Goal: Contribute content: Contribute content

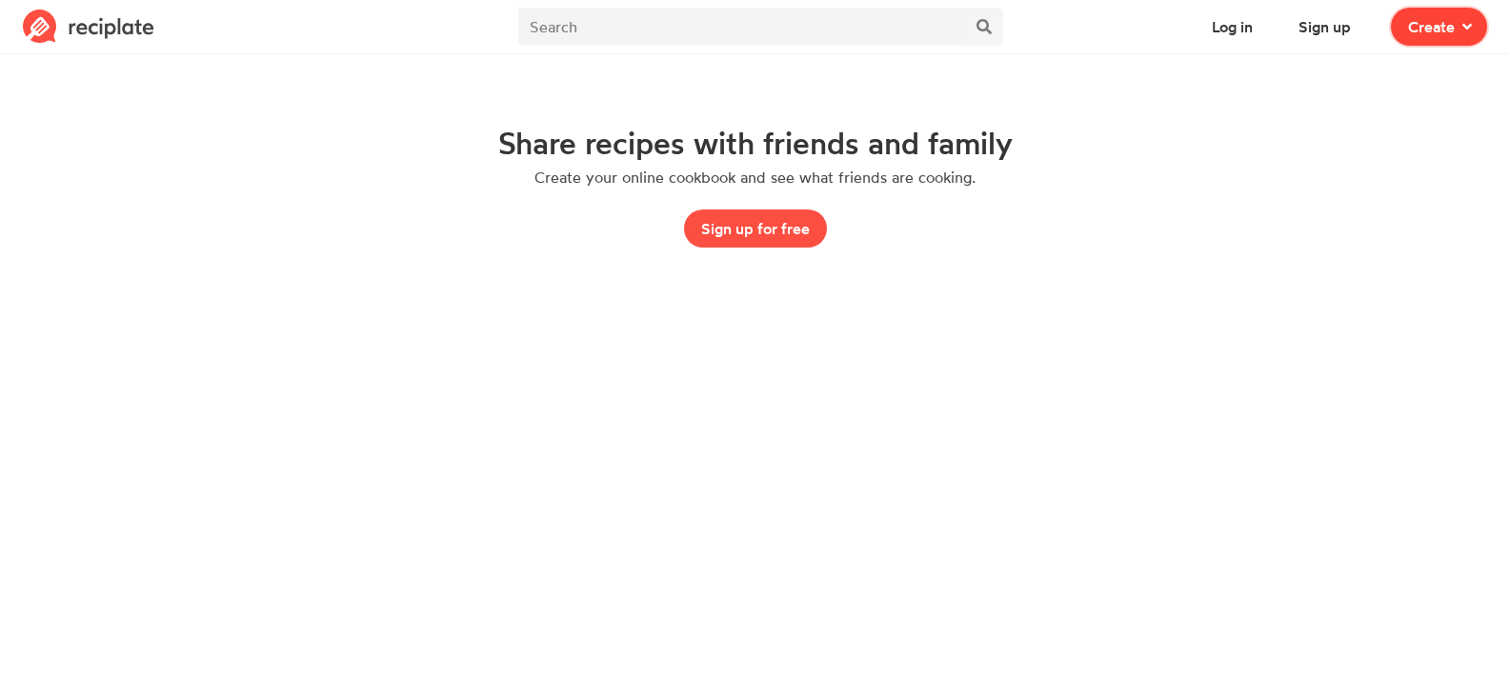
click at [1460, 29] on span at bounding box center [1462, 26] width 17 height 23
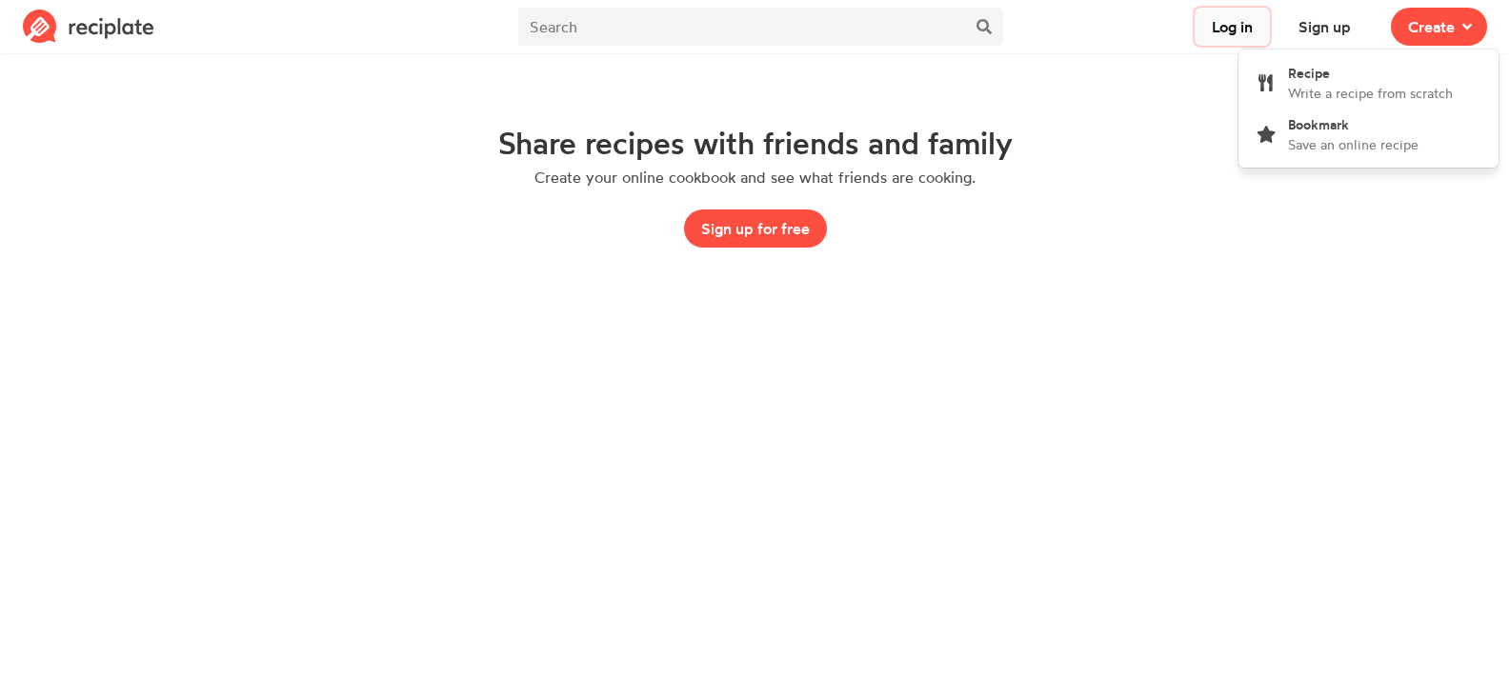
click at [1246, 21] on button "Log in" at bounding box center [1231, 27] width 75 height 38
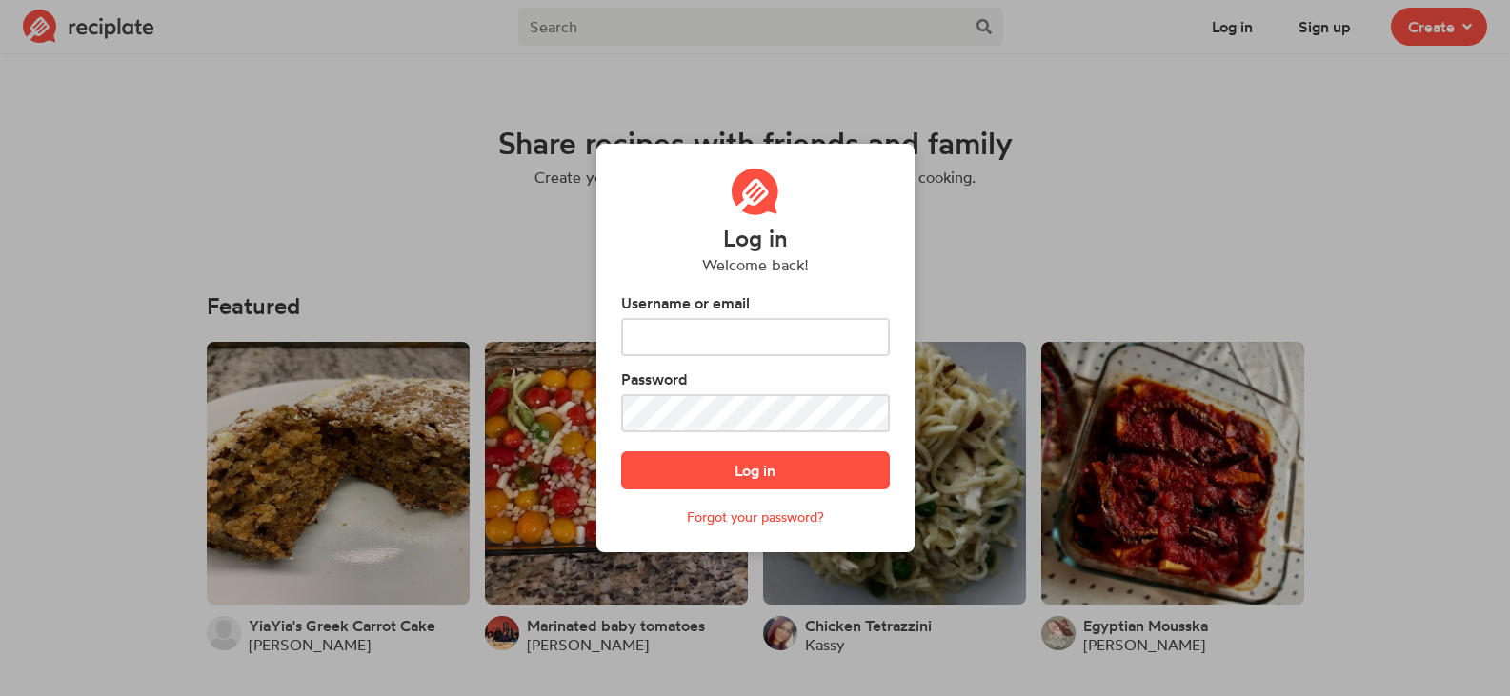
click at [1034, 210] on div "Log in Welcome back! Username or email Password Log in Forgot your password?" at bounding box center [755, 348] width 1510 height 696
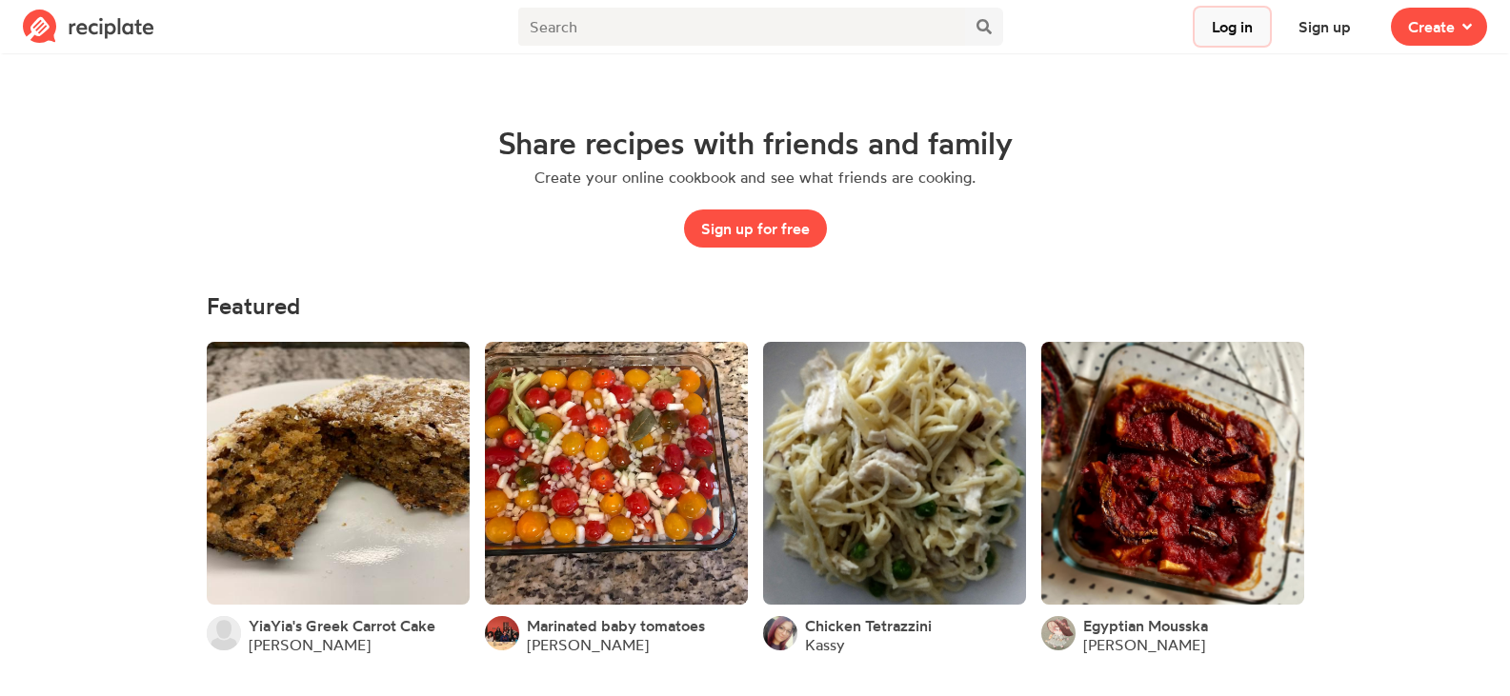
click at [1234, 33] on button "Log in" at bounding box center [1231, 27] width 75 height 38
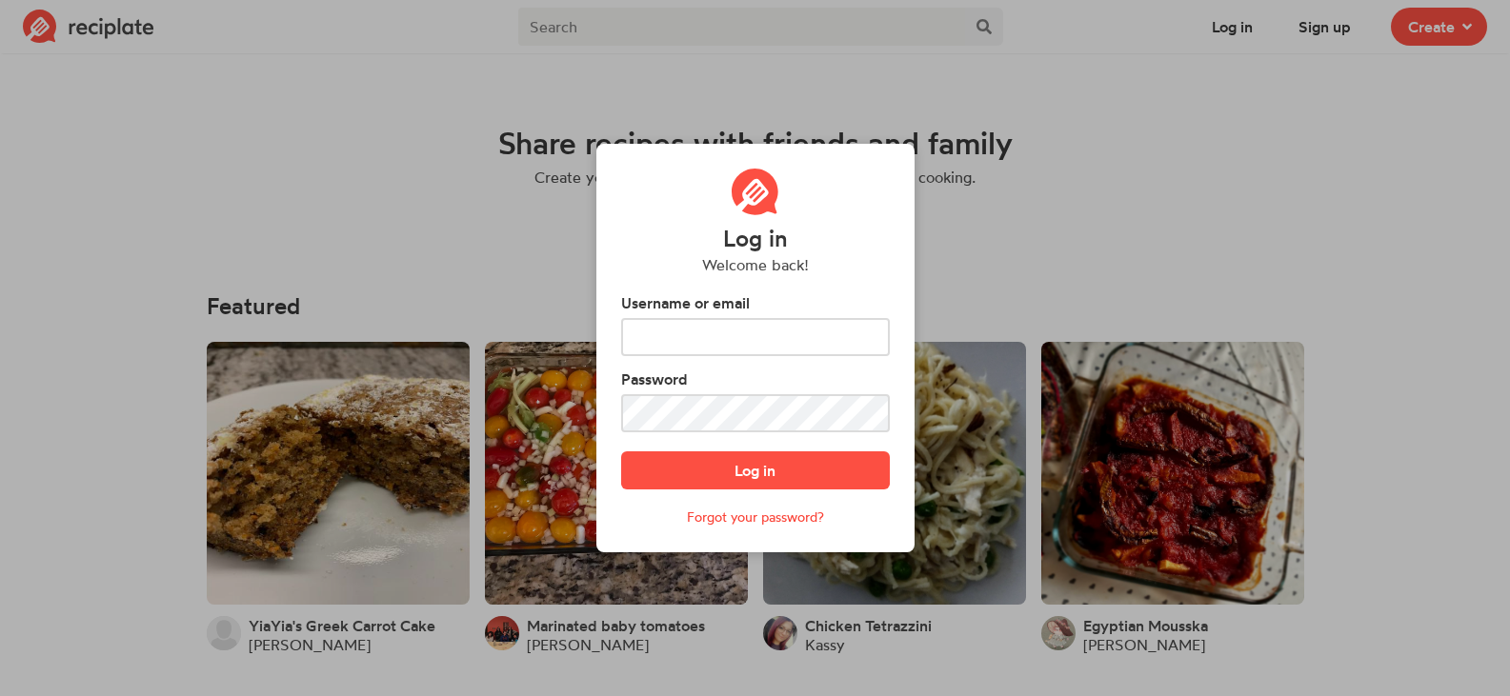
click at [1287, 41] on div "Log in Welcome back! Username or email Password Log in Forgot your password?" at bounding box center [755, 348] width 1510 height 696
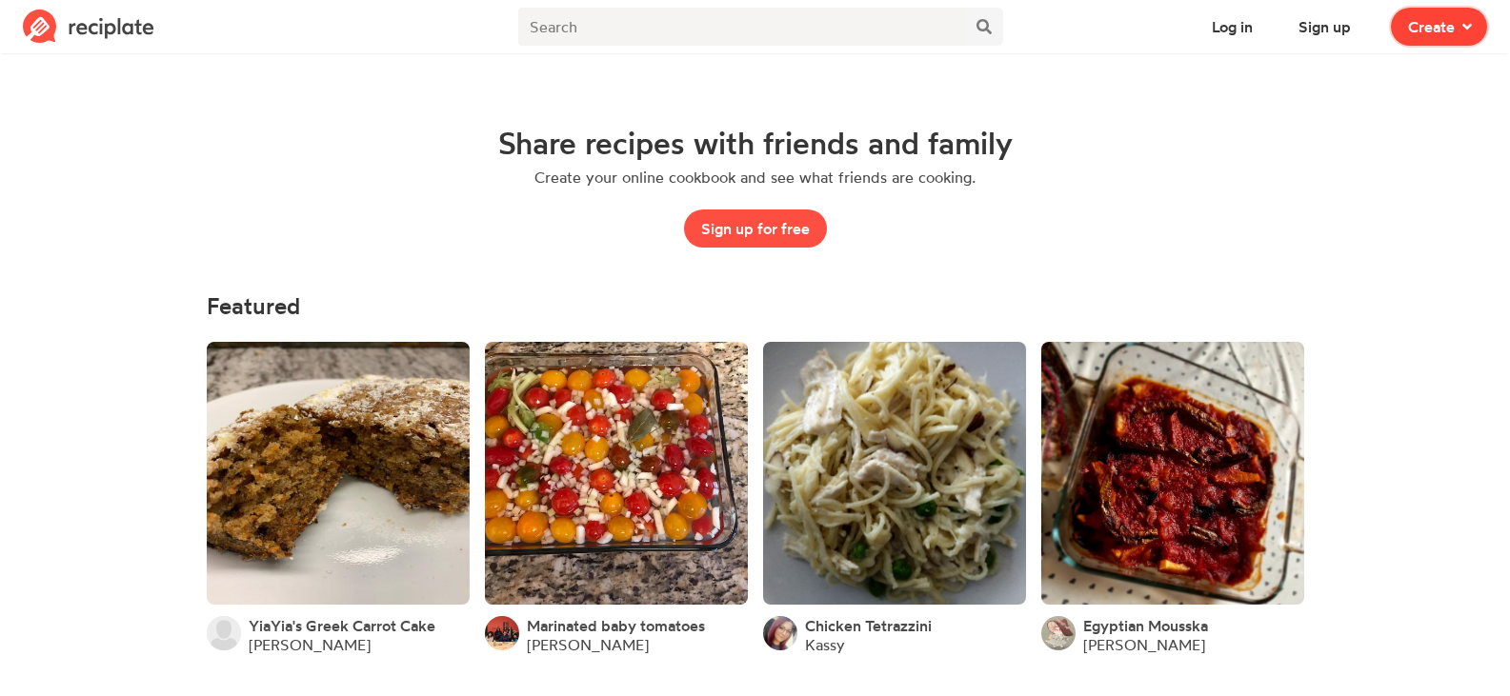
click at [1437, 36] on span "Create" at bounding box center [1431, 26] width 47 height 23
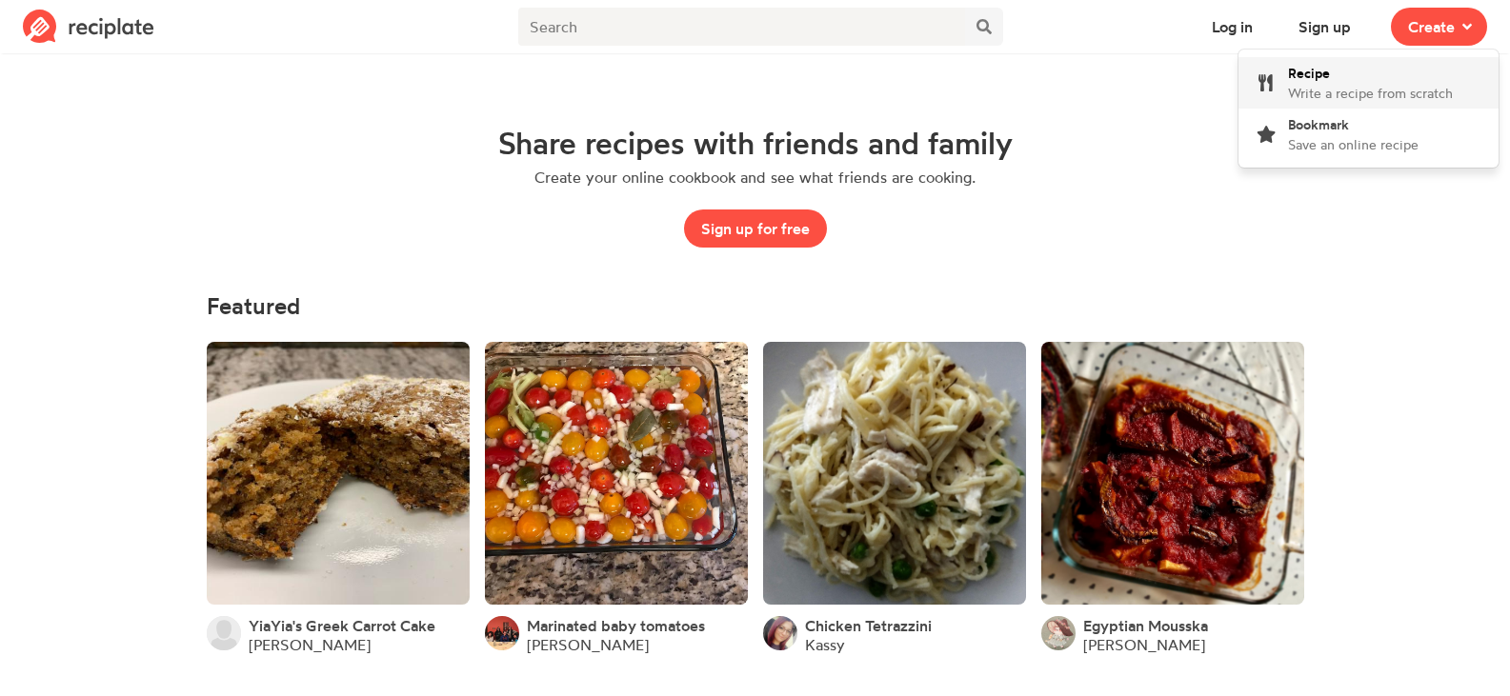
click at [1380, 94] on span "Write a recipe from scratch" at bounding box center [1370, 93] width 165 height 16
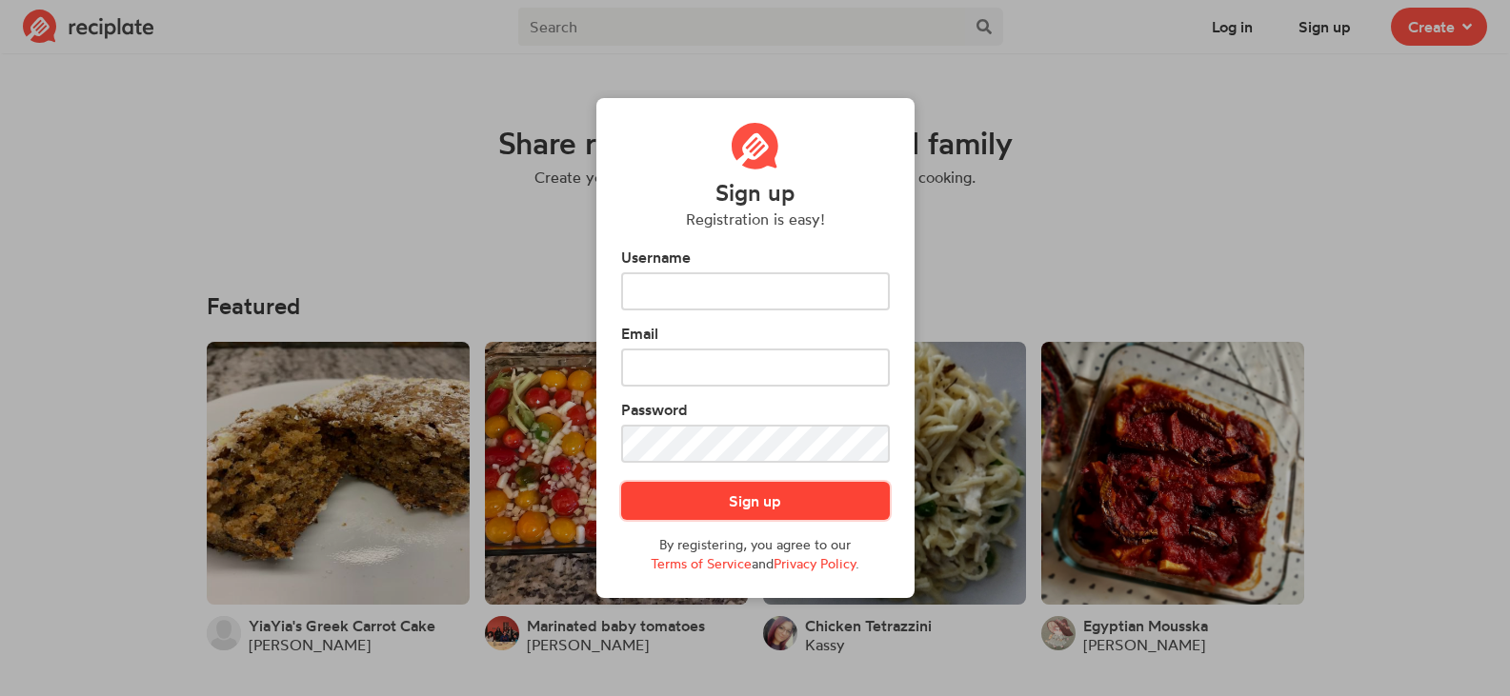
click at [785, 505] on button "Sign up" at bounding box center [755, 501] width 269 height 38
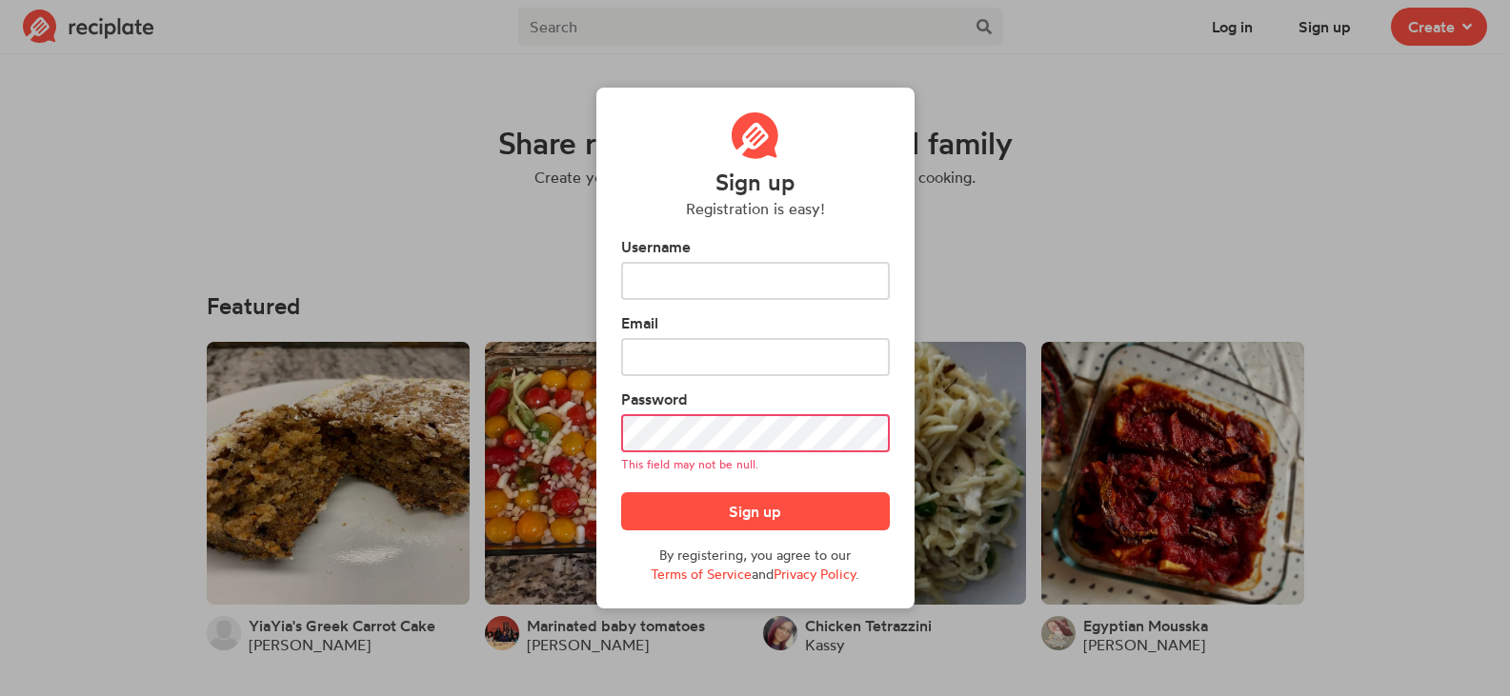
drag, startPoint x: 1222, startPoint y: 202, endPoint x: 1325, endPoint y: 109, distance: 138.9
click at [1227, 199] on div "Sign up Registration is easy! Username Email Password This field may not be nul…" at bounding box center [755, 348] width 1510 height 696
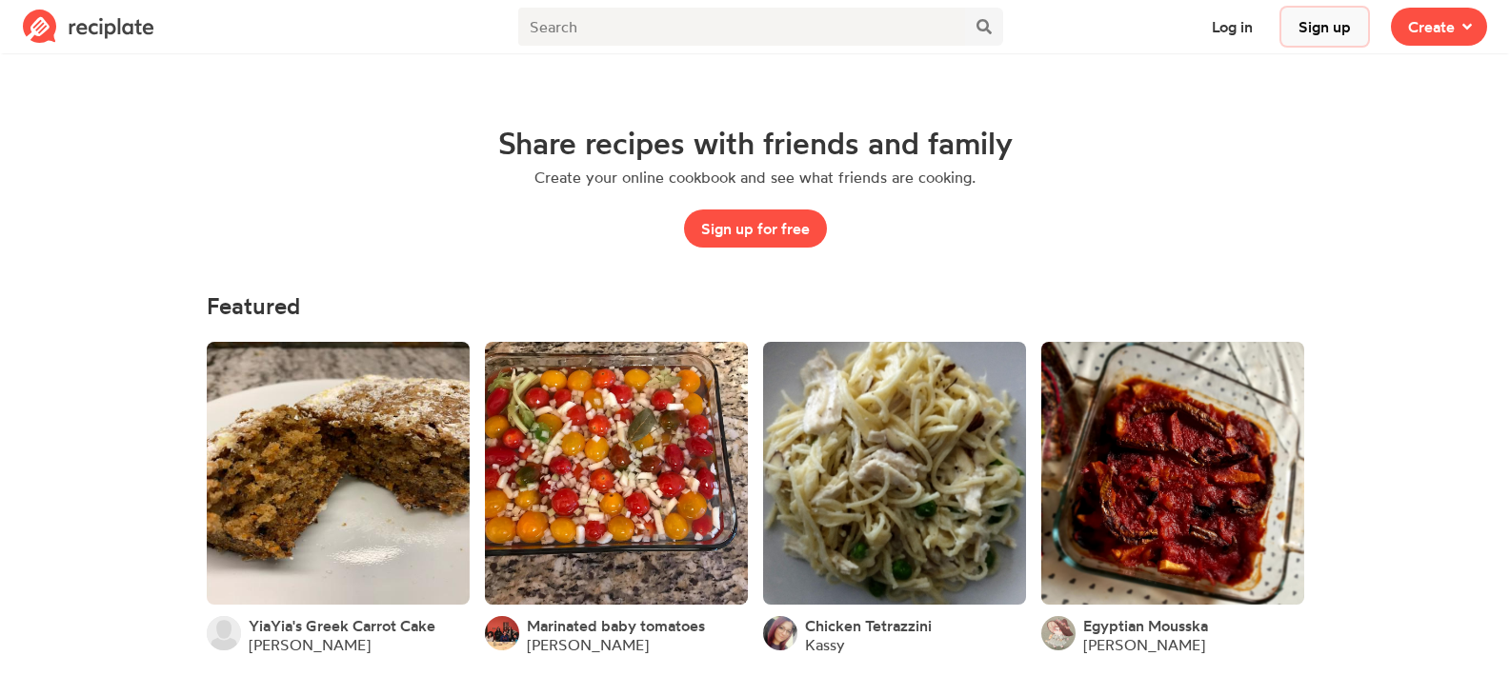
click at [1316, 30] on button "Sign up" at bounding box center [1324, 27] width 87 height 38
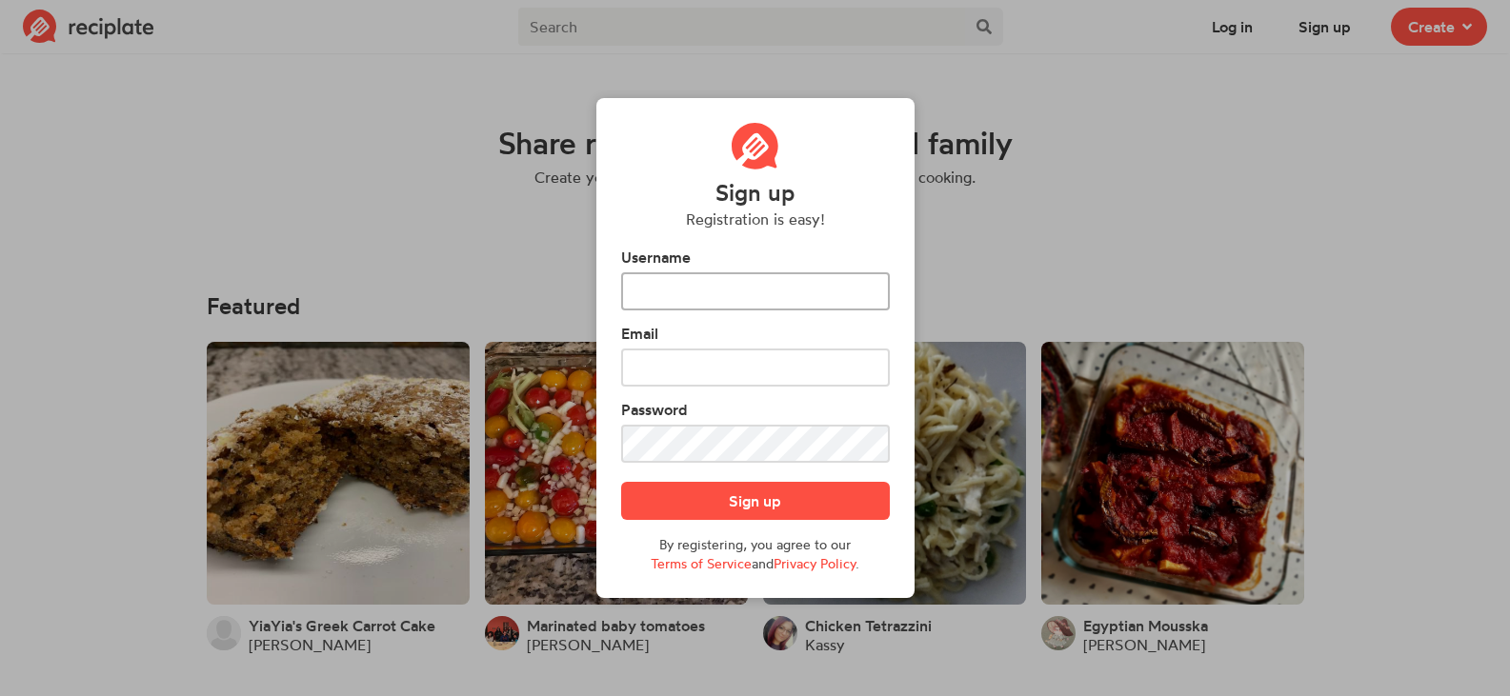
click at [737, 290] on input "text" at bounding box center [755, 291] width 269 height 38
type input "gggeg"
click at [730, 363] on input "text" at bounding box center [755, 368] width 269 height 38
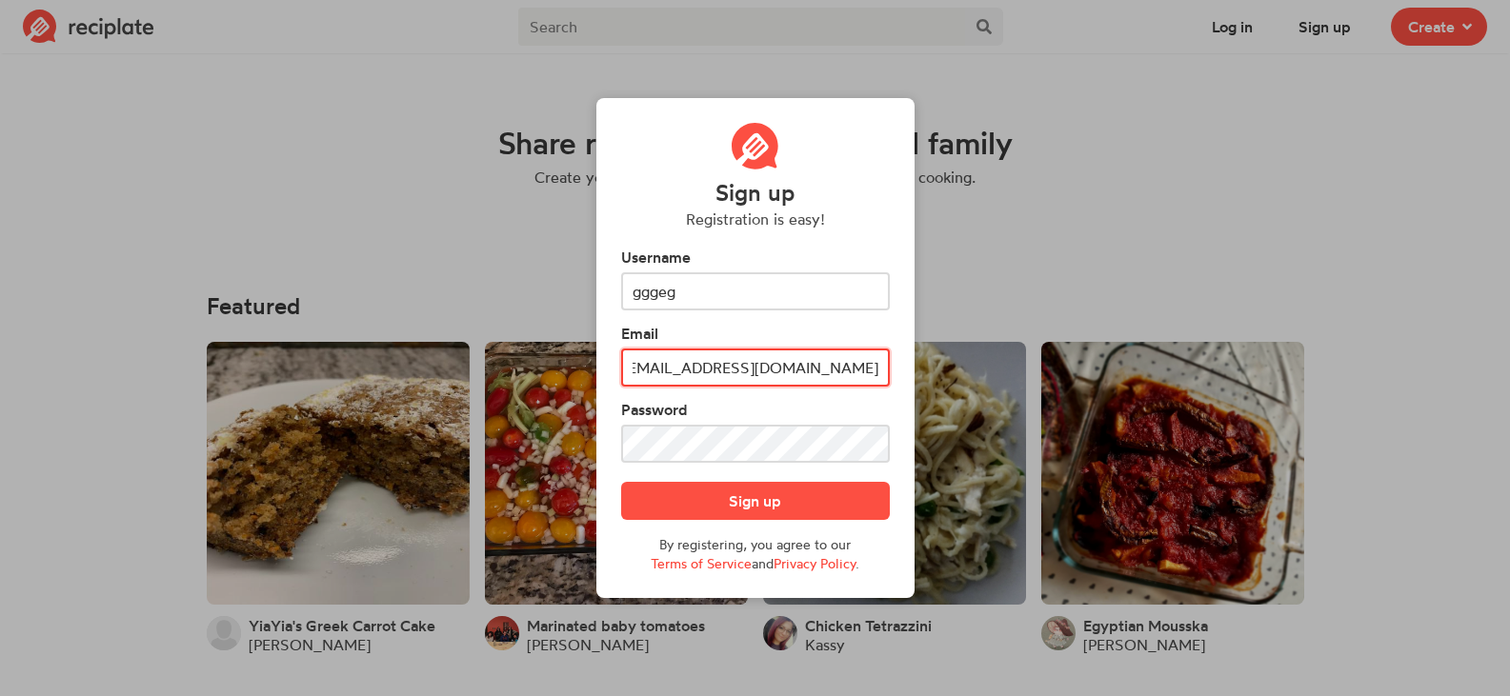
scroll to position [0, 49]
type input "mcespulgar0151qc@student.fatima.edu.ph"
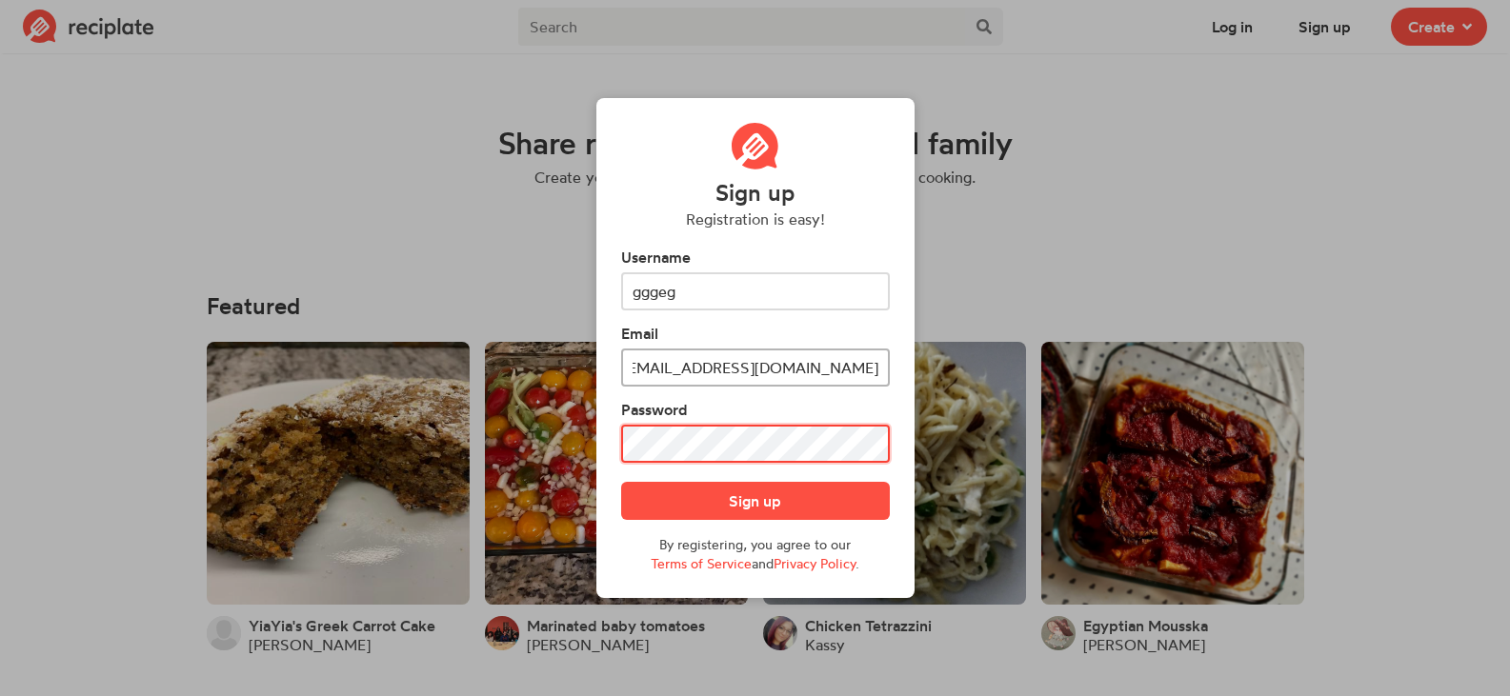
scroll to position [0, 0]
click at [621, 482] on button "Sign up" at bounding box center [755, 501] width 269 height 38
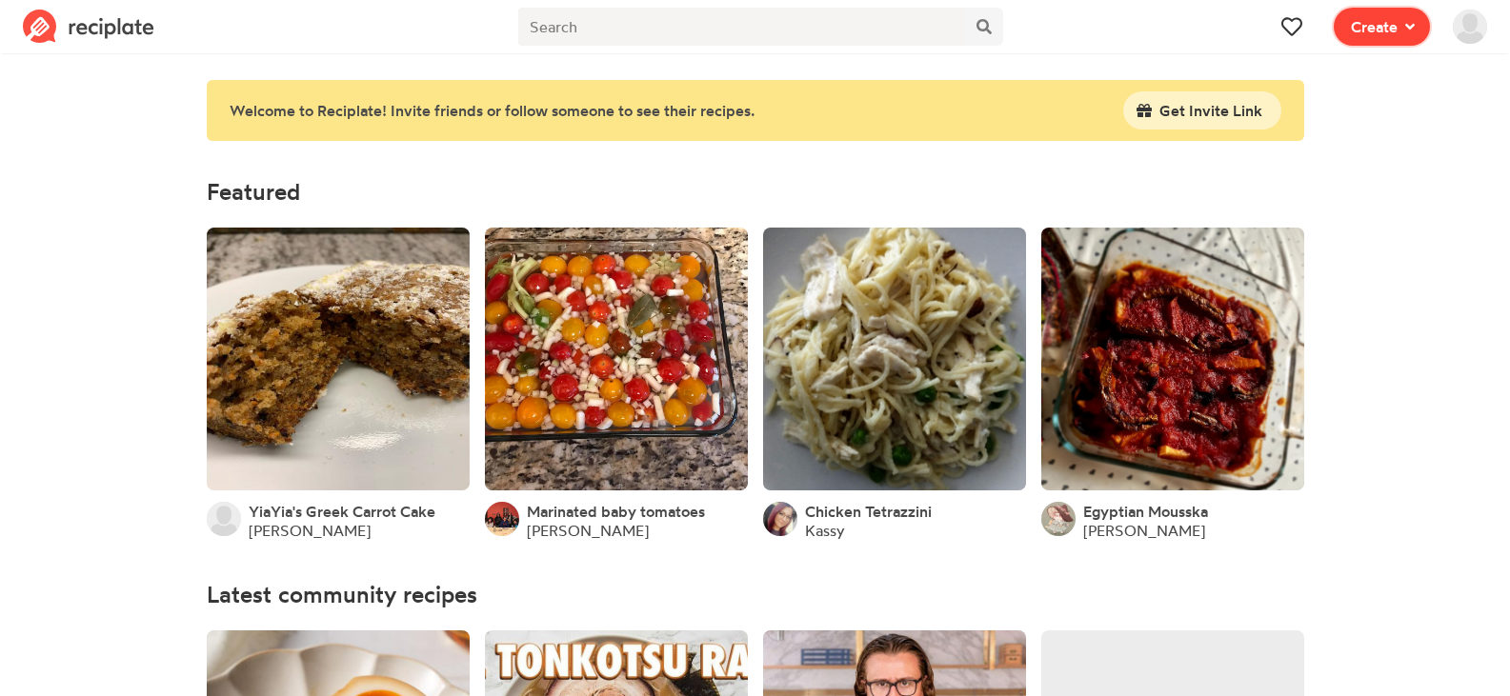
click at [1379, 24] on span "Create" at bounding box center [1374, 26] width 47 height 23
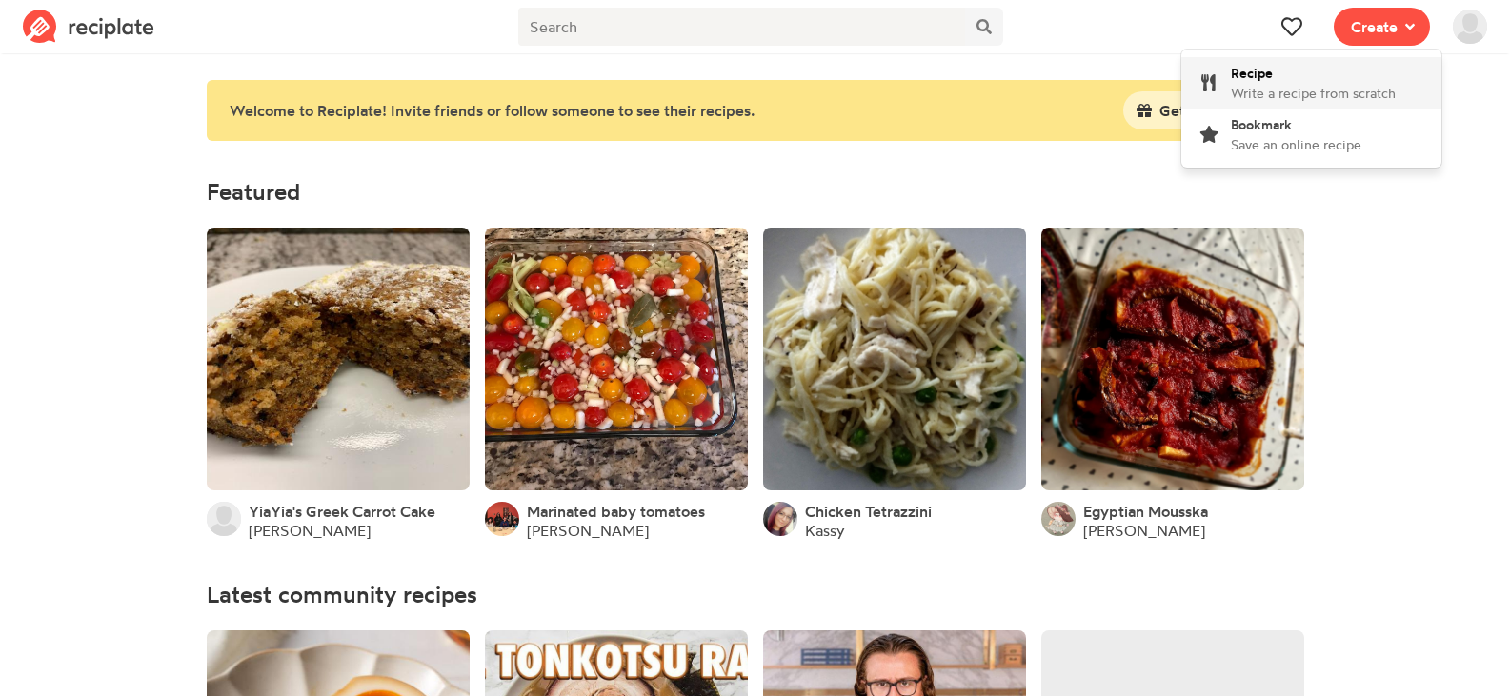
click at [1350, 93] on span "Write a recipe from scratch" at bounding box center [1313, 93] width 165 height 16
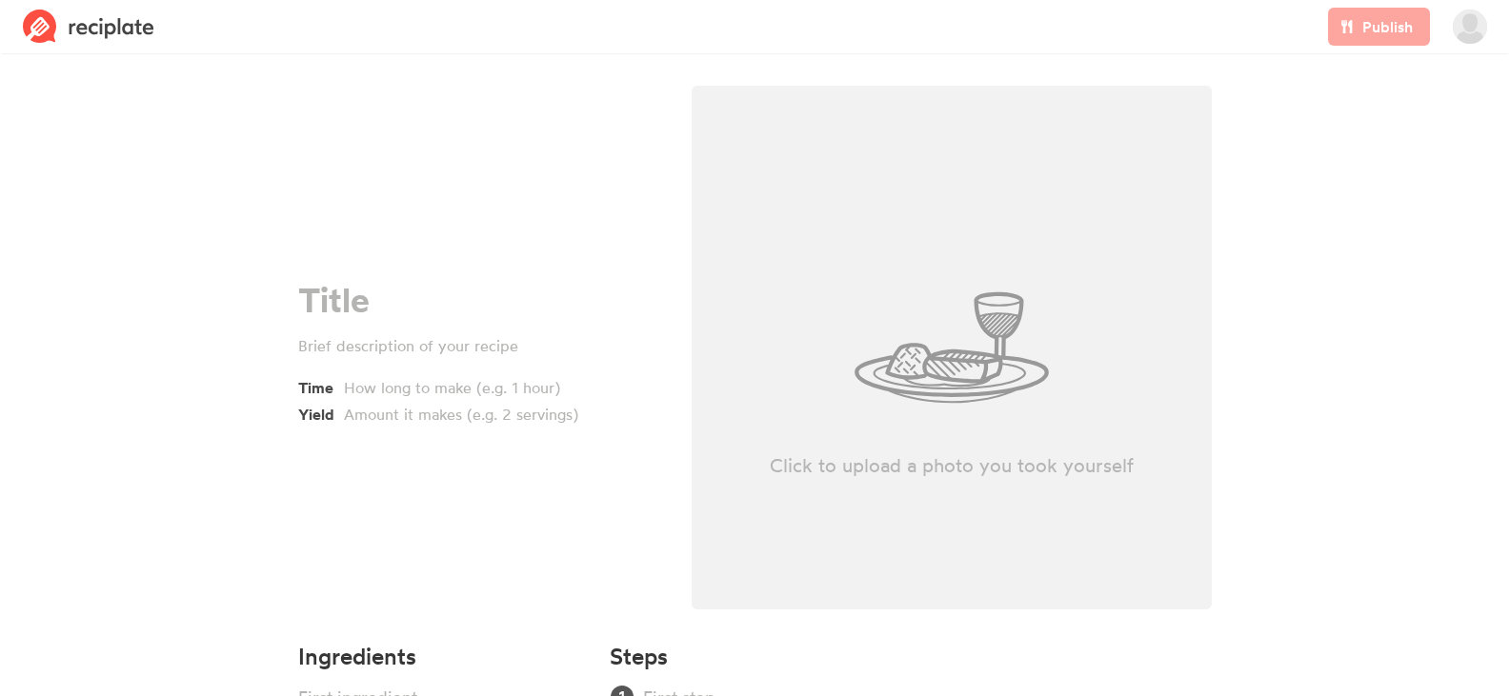
click at [1341, 278] on section "Time Yield Click to upload a photo you took yourself Ingredients Add Section St…" at bounding box center [755, 438] width 1510 height 759
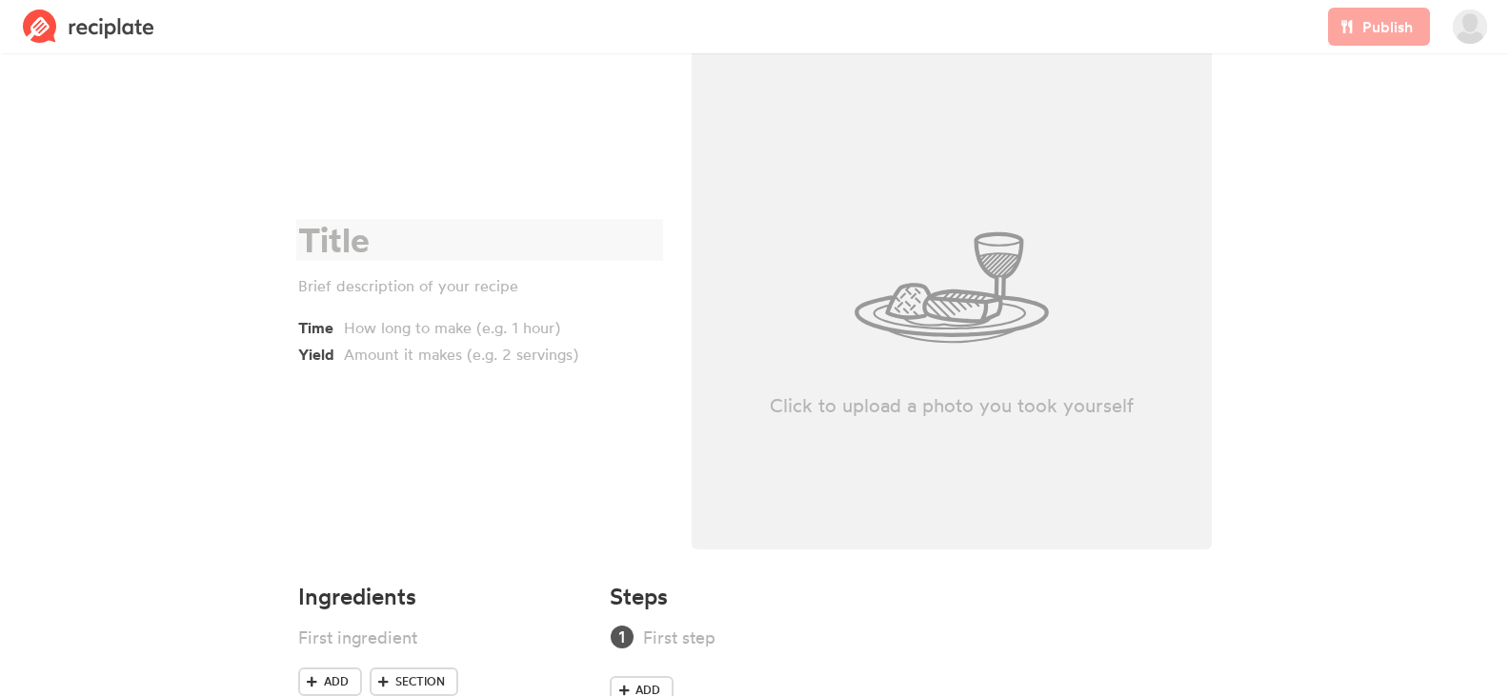
scroll to position [122, 0]
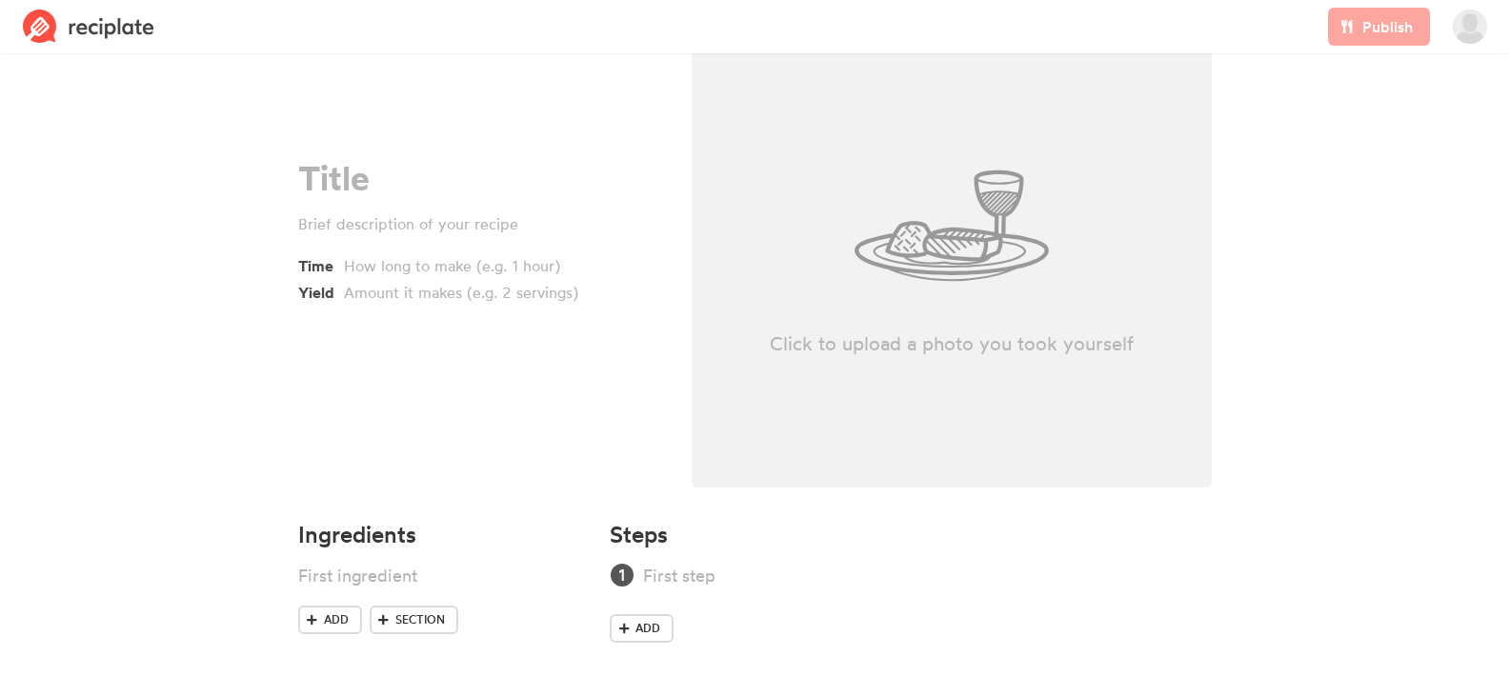
click at [872, 261] on div "Click to upload a photo you took yourself" at bounding box center [951, 226] width 521 height 524
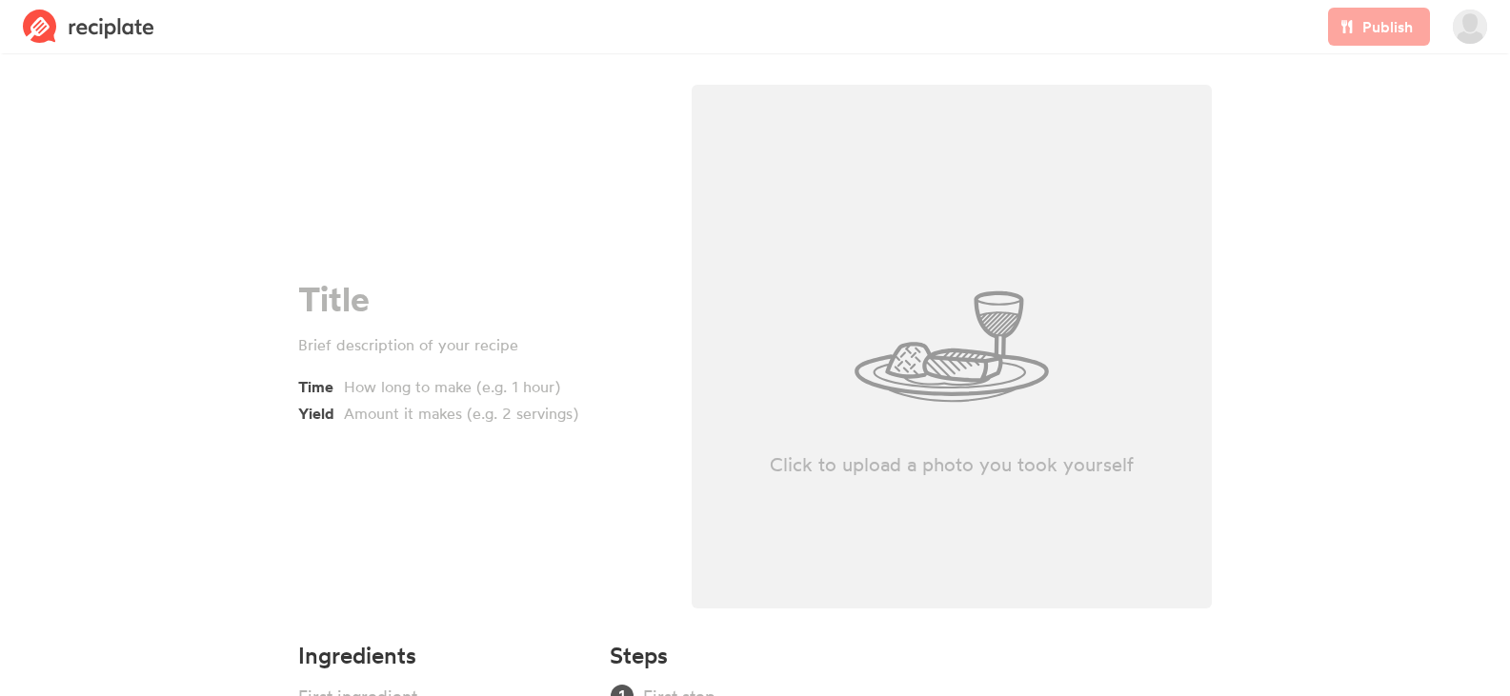
scroll to position [0, 0]
click at [408, 160] on div "Time Yield" at bounding box center [479, 353] width 393 height 558
click at [346, 306] on div at bounding box center [476, 300] width 357 height 39
click at [1066, 61] on section "Time Yield Click to upload a photo you took yourself Ingredients Add Section St…" at bounding box center [755, 438] width 1510 height 759
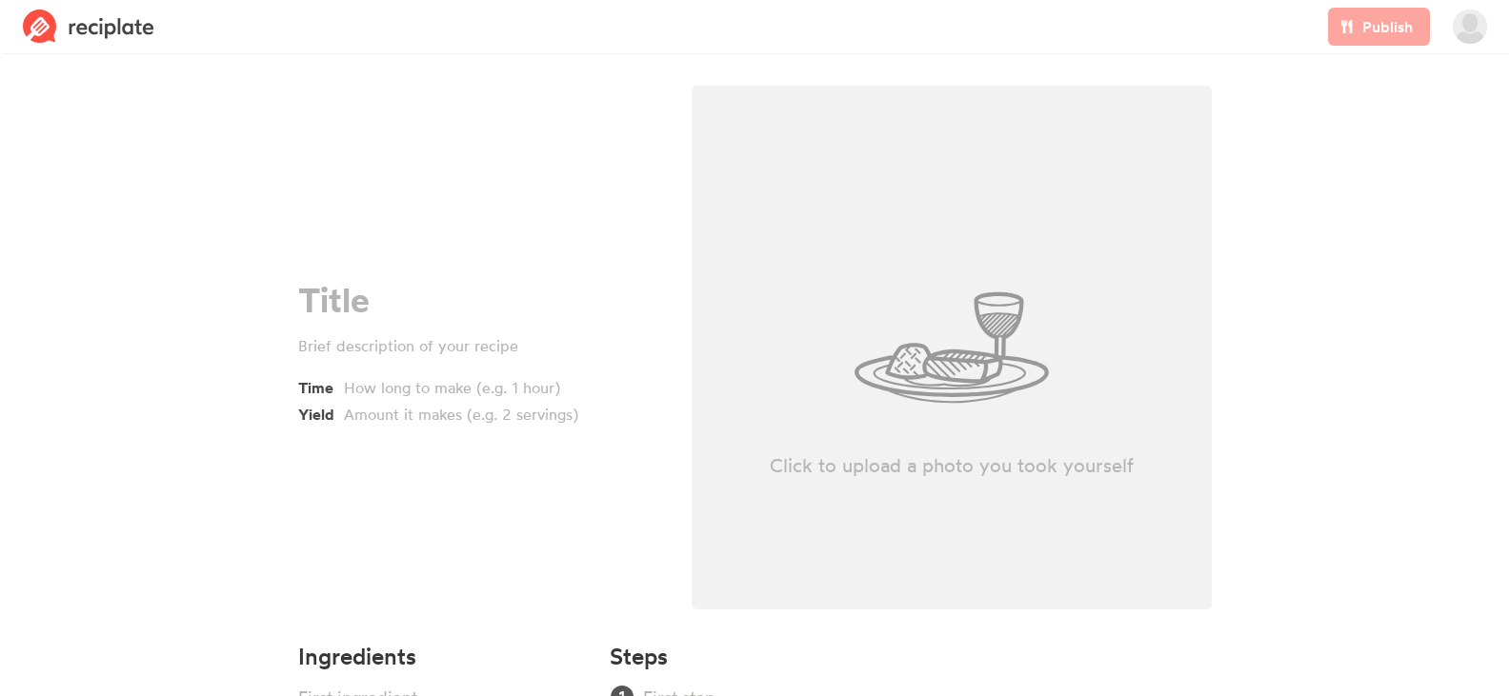
click at [1371, 41] on div "Publish" at bounding box center [1378, 26] width 125 height 53
click at [1446, 194] on section "Time Yield Click to upload a photo you took yourself Ingredients Add Section St…" at bounding box center [755, 438] width 1510 height 759
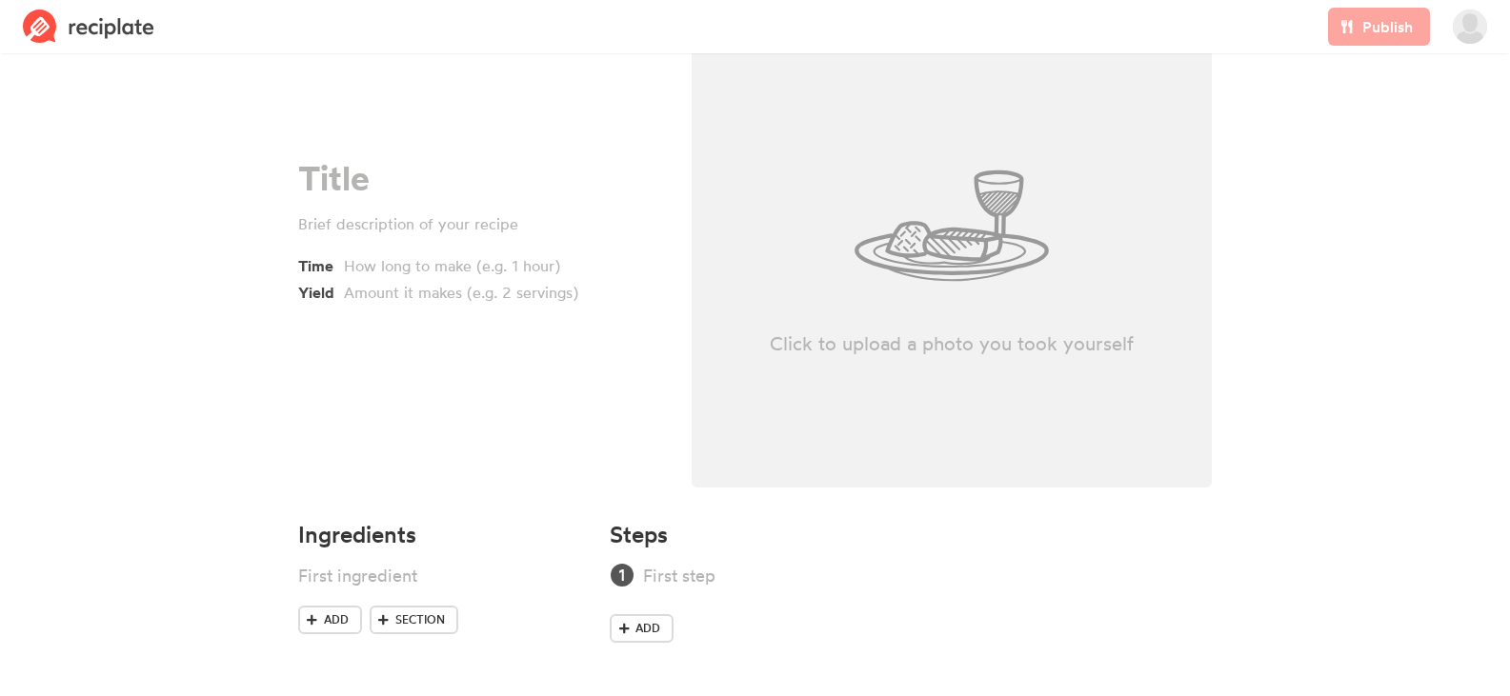
click at [70, 228] on section "Time Yield Click to upload a photo you took yourself Ingredients Add Section St…" at bounding box center [755, 316] width 1510 height 759
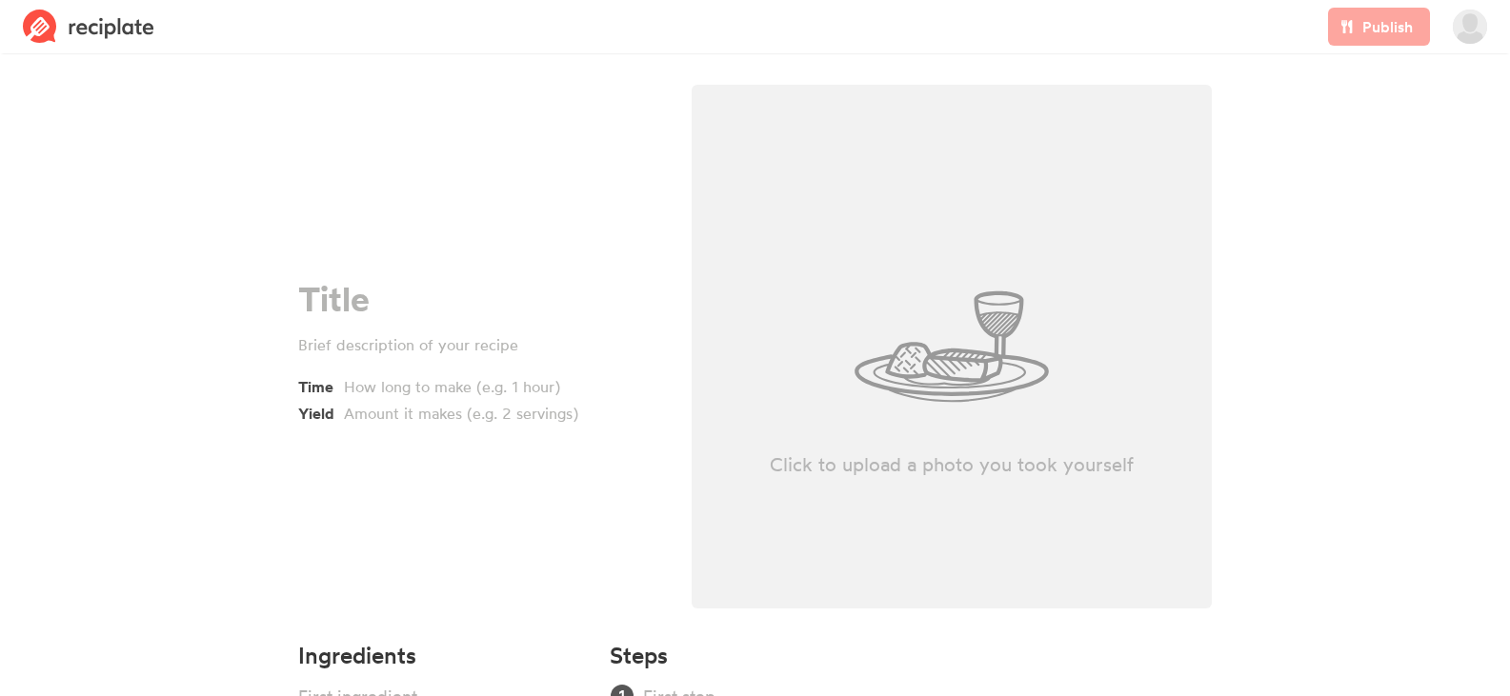
scroll to position [0, 0]
click at [77, 89] on section "Time Yield Click to upload a photo you took yourself Ingredients Add Section St…" at bounding box center [755, 438] width 1510 height 759
